Goal: Task Accomplishment & Management: Complete application form

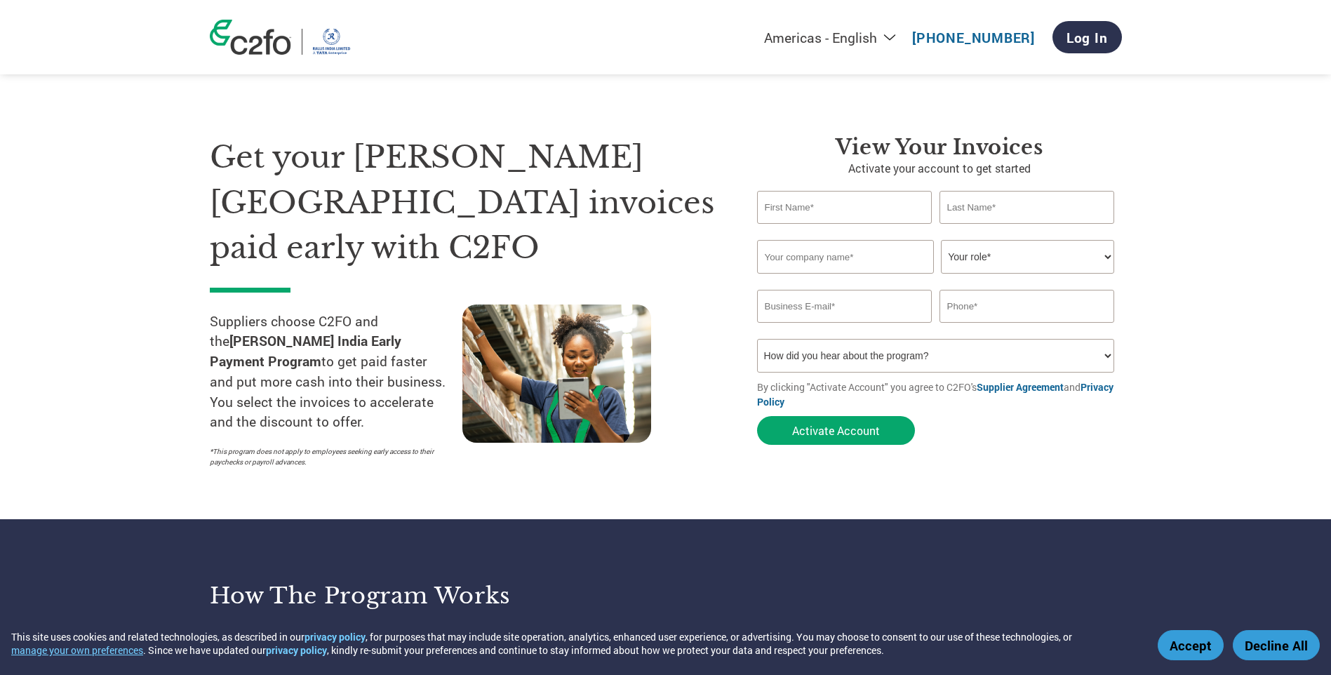
click at [870, 215] on input "text" at bounding box center [844, 207] width 175 height 33
type input "ARVIND"
type input "[PERSON_NAME]"
type input "MOULDAIR SOLUTIONS"
type input "[EMAIL_ADDRESS][DOMAIN_NAME]"
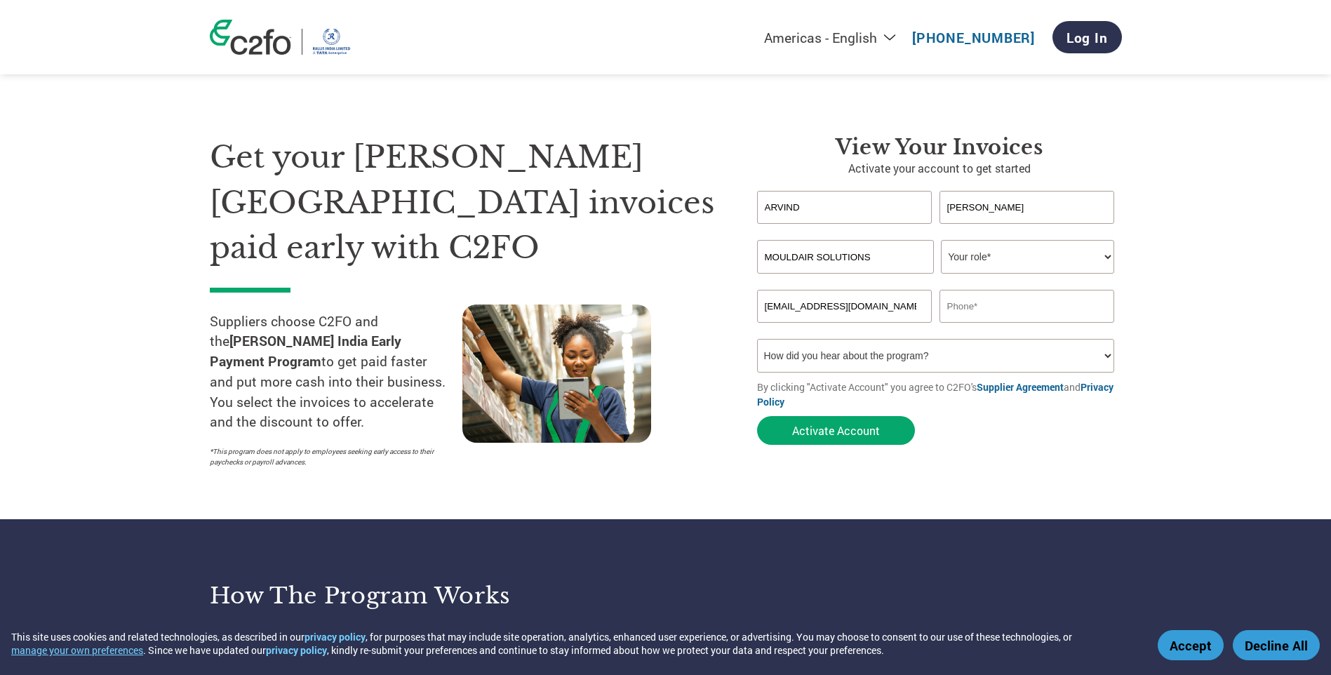
type input "09327109245"
click at [882, 359] on select "How did you hear about the program? Received a letter Email Social Media Online…" at bounding box center [936, 356] width 358 height 34
select select "Email"
click at [757, 339] on select "How did you hear about the program? Received a letter Email Social Media Online…" at bounding box center [936, 356] width 358 height 34
click at [806, 423] on button "Activate Account" at bounding box center [836, 430] width 158 height 29
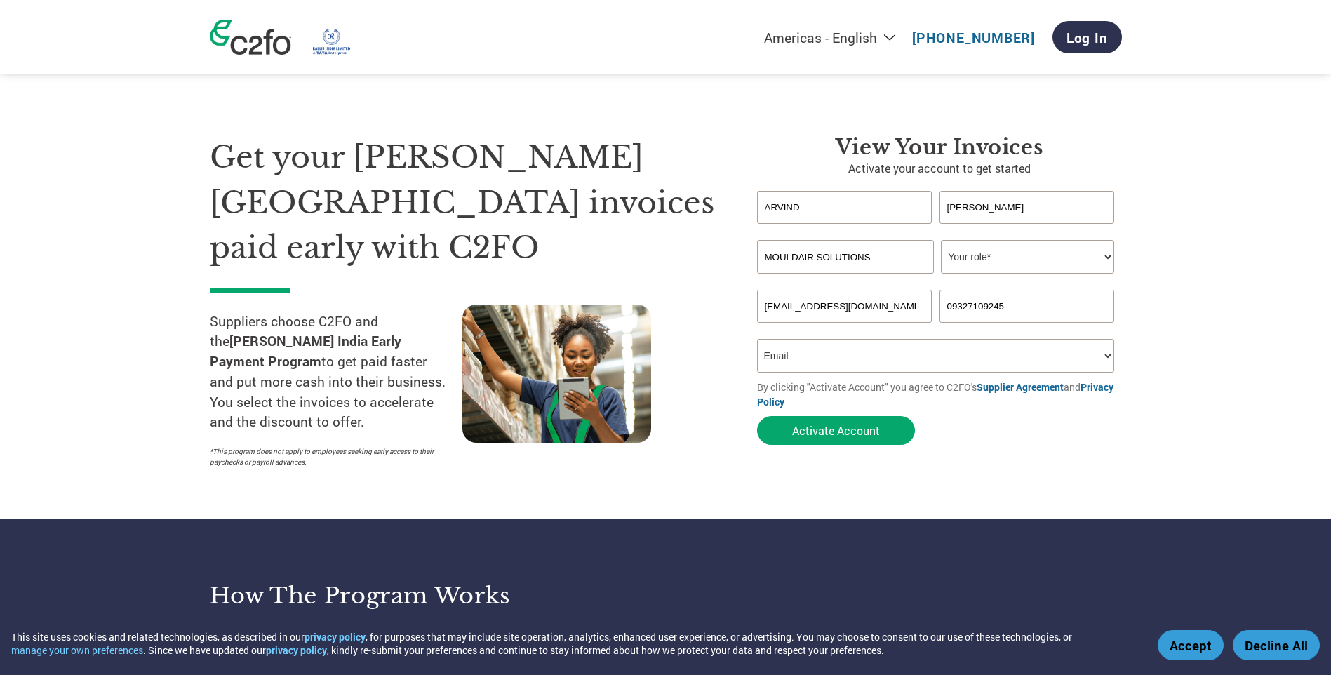
click at [992, 258] on select "Your role* CFO Controller Credit Manager Finance Director Treasurer CEO Preside…" at bounding box center [1027, 257] width 173 height 34
select select "PRESIDENT"
click at [941, 240] on select "Your role* CFO Controller Credit Manager Finance Director Treasurer CEO Preside…" at bounding box center [1027, 257] width 173 height 34
click at [830, 421] on button "Activate Account" at bounding box center [836, 430] width 158 height 29
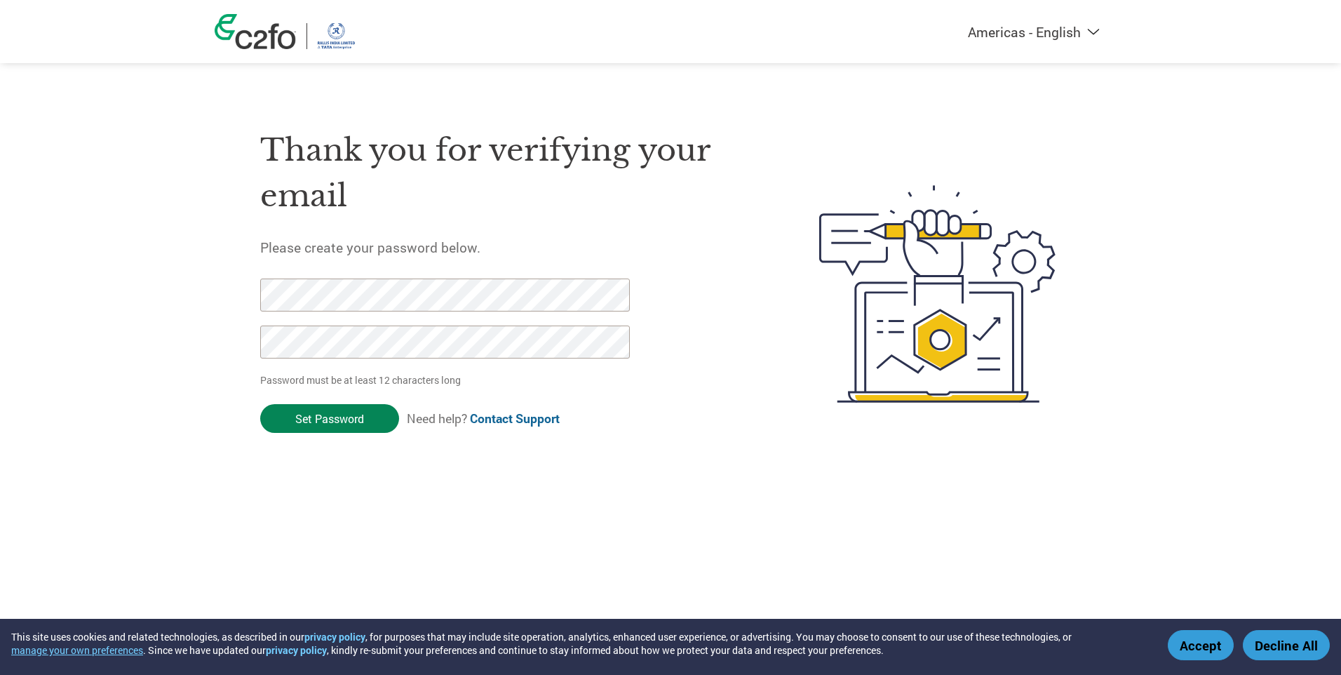
click at [381, 420] on input "Set Password" at bounding box center [329, 418] width 139 height 29
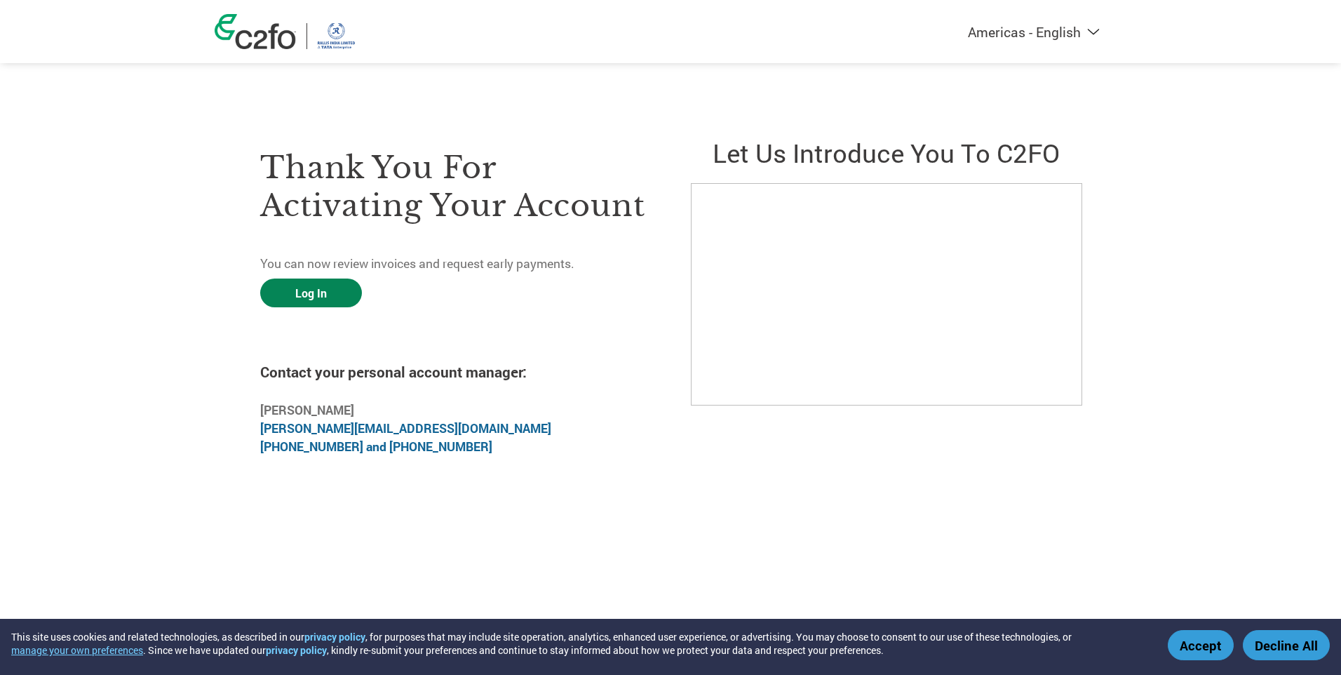
click at [328, 292] on link "Log In" at bounding box center [311, 292] width 102 height 29
